Goal: Check status: Check status

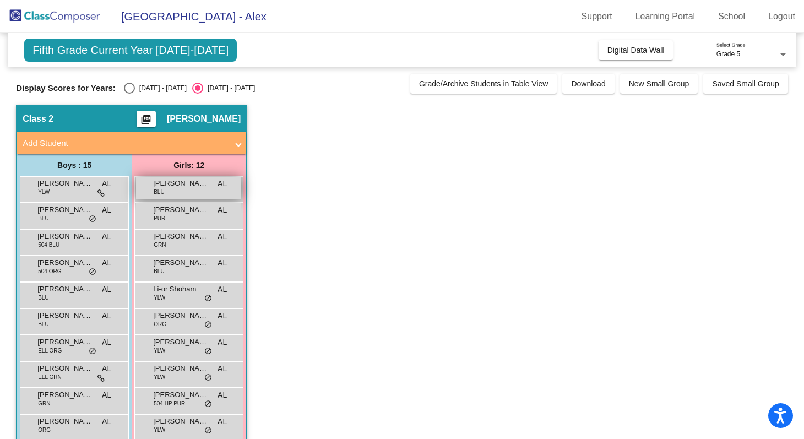
click at [217, 198] on div "[PERSON_NAME] BLU AL lock do_not_disturb_alt" at bounding box center [188, 188] width 105 height 23
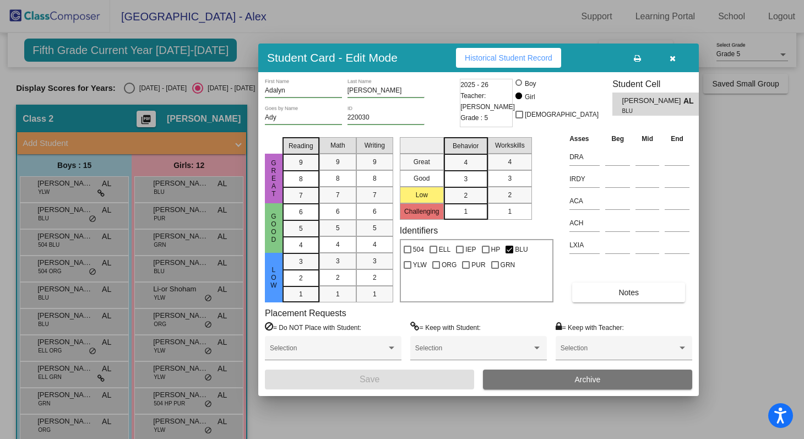
click at [367, 89] on input "[PERSON_NAME]" at bounding box center [385, 91] width 77 height 8
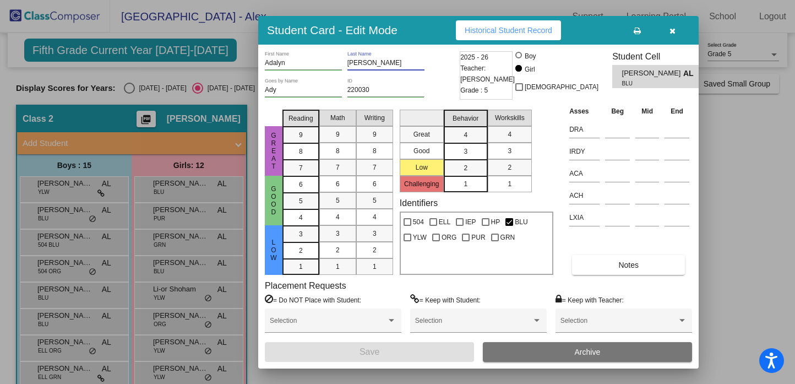
click at [671, 32] on icon "button" at bounding box center [672, 31] width 6 height 8
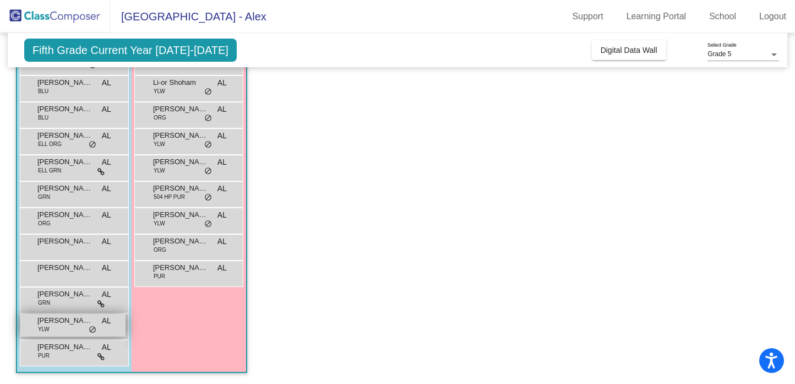
click at [83, 328] on div "[PERSON_NAME] YLW AL lock do_not_disturb_alt" at bounding box center [72, 325] width 105 height 23
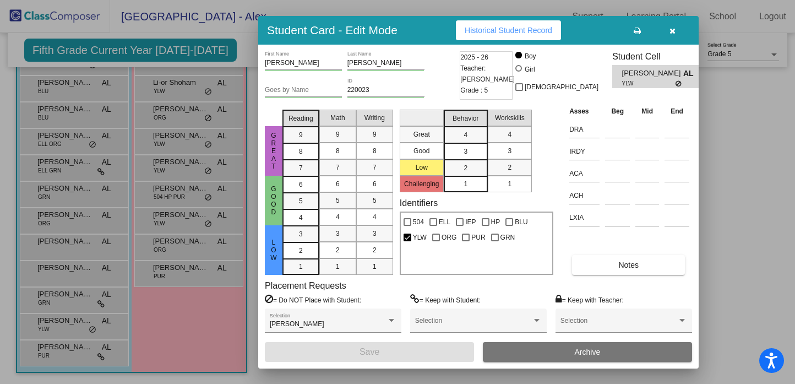
click at [673, 34] on icon "button" at bounding box center [672, 31] width 6 height 8
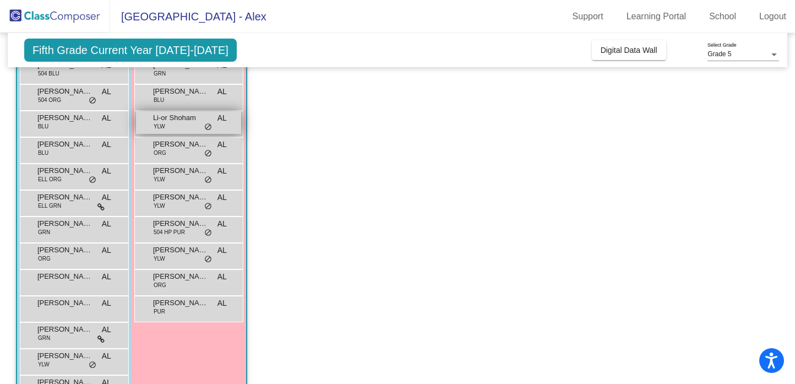
scroll to position [173, 0]
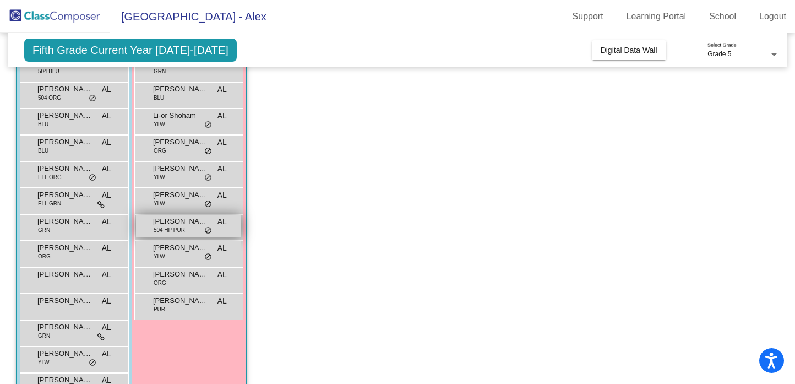
click at [186, 233] on div "[PERSON_NAME] 504 HP PUR AL lock do_not_disturb_alt" at bounding box center [188, 226] width 105 height 23
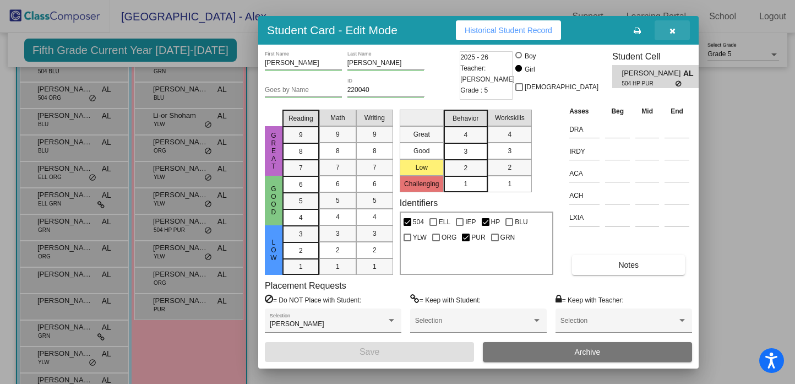
click at [671, 31] on icon "button" at bounding box center [672, 31] width 6 height 8
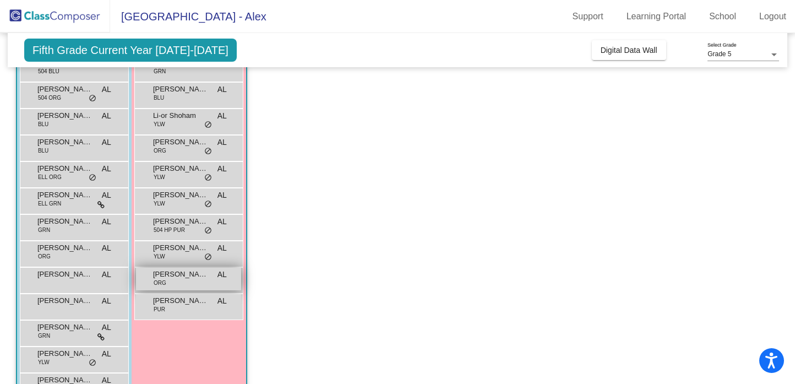
click at [192, 287] on div "[PERSON_NAME] ORG AL lock do_not_disturb_alt" at bounding box center [188, 278] width 105 height 23
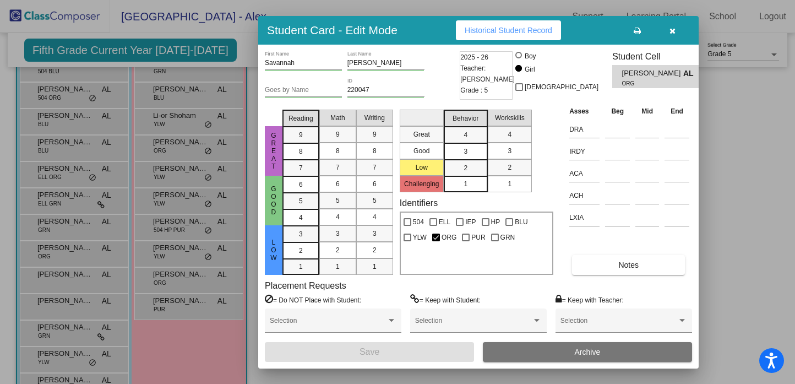
click at [674, 32] on icon "button" at bounding box center [672, 31] width 6 height 8
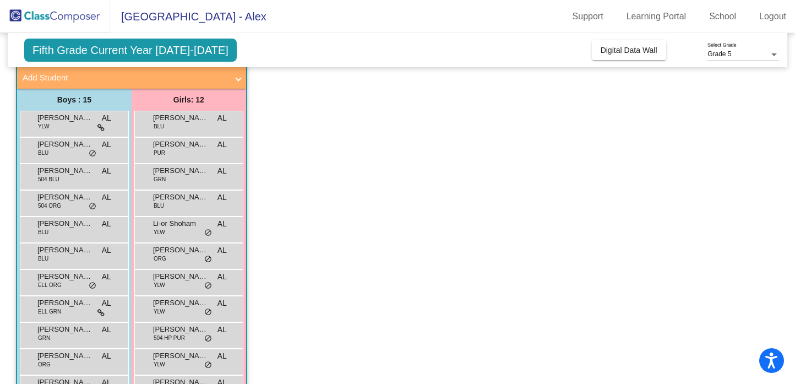
scroll to position [73, 0]
